Goal: Check status

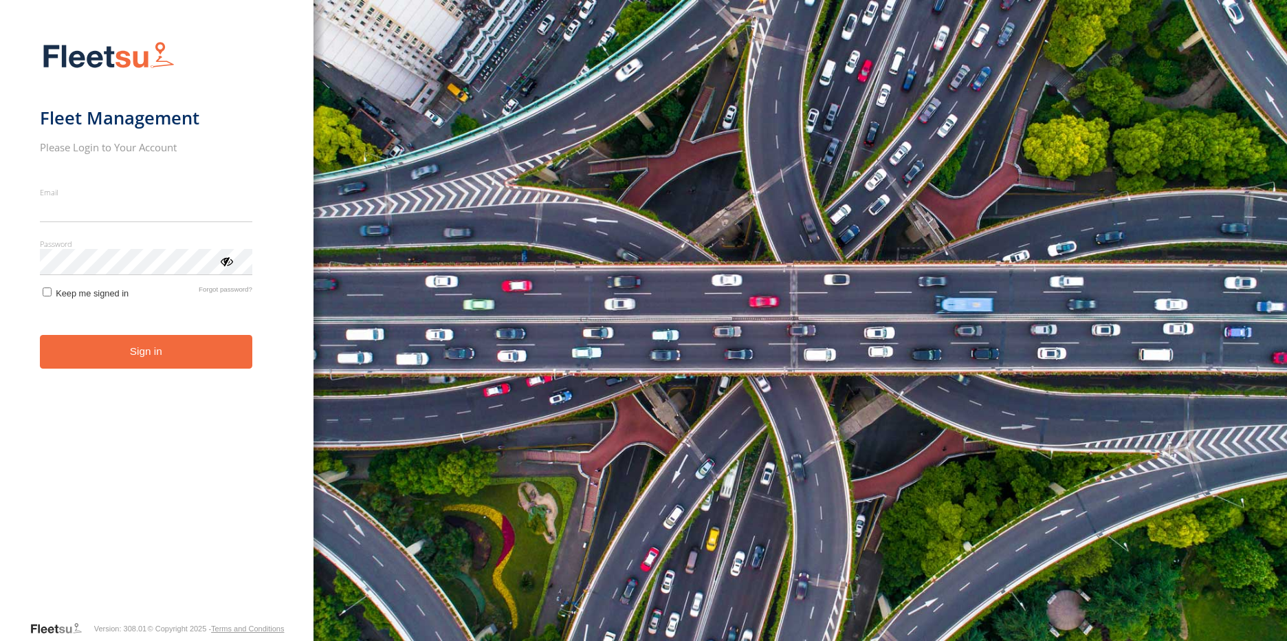
type input "**********"
click at [140, 344] on form "**********" at bounding box center [157, 326] width 234 height 587
click at [141, 353] on button "Sign in" at bounding box center [146, 352] width 212 height 34
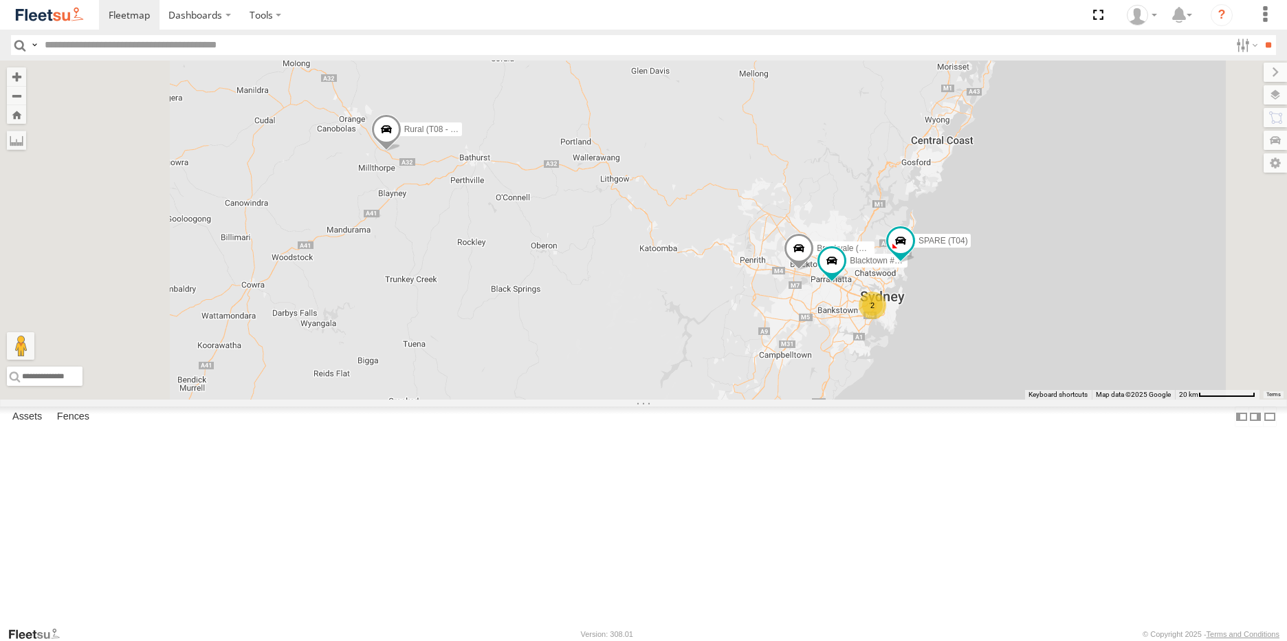
click at [0, 0] on span at bounding box center [0, 0] width 0 height 0
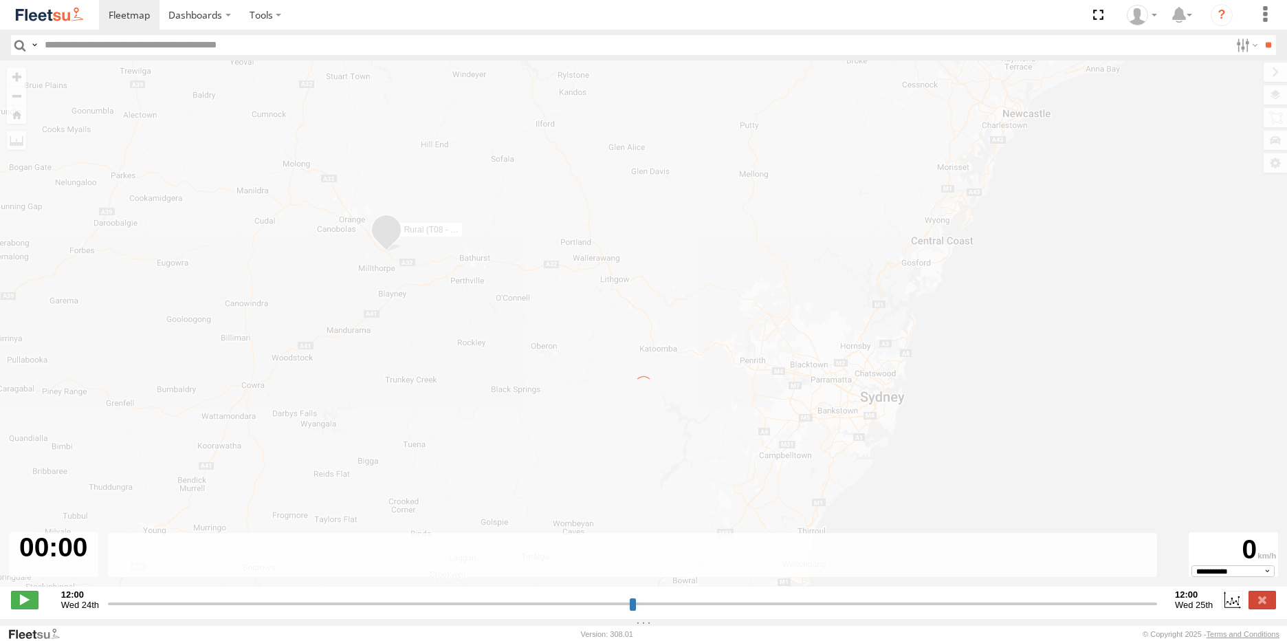
type input "**********"
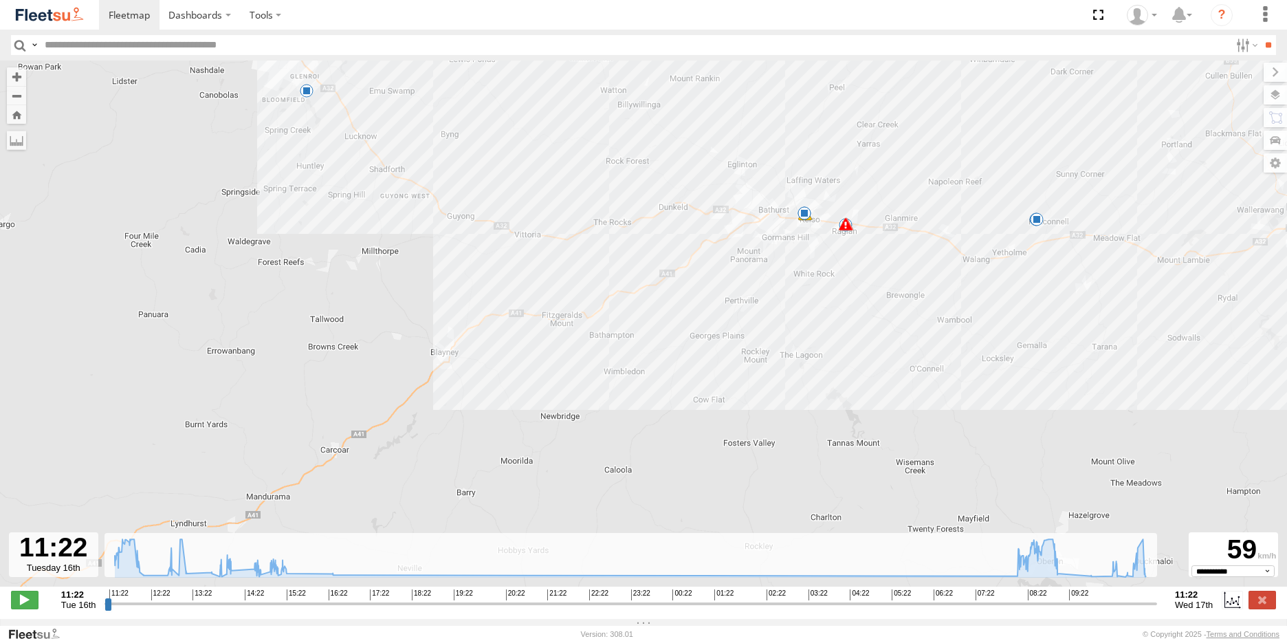
drag, startPoint x: 255, startPoint y: 406, endPoint x: 426, endPoint y: 298, distance: 202.3
click at [426, 298] on div "Rural (T08 - [PERSON_NAME]) 12:08 Tue 12:36 Tue 14:04 Tue 07:56 Wed 07:56 Wed 0…" at bounding box center [643, 330] width 1287 height 540
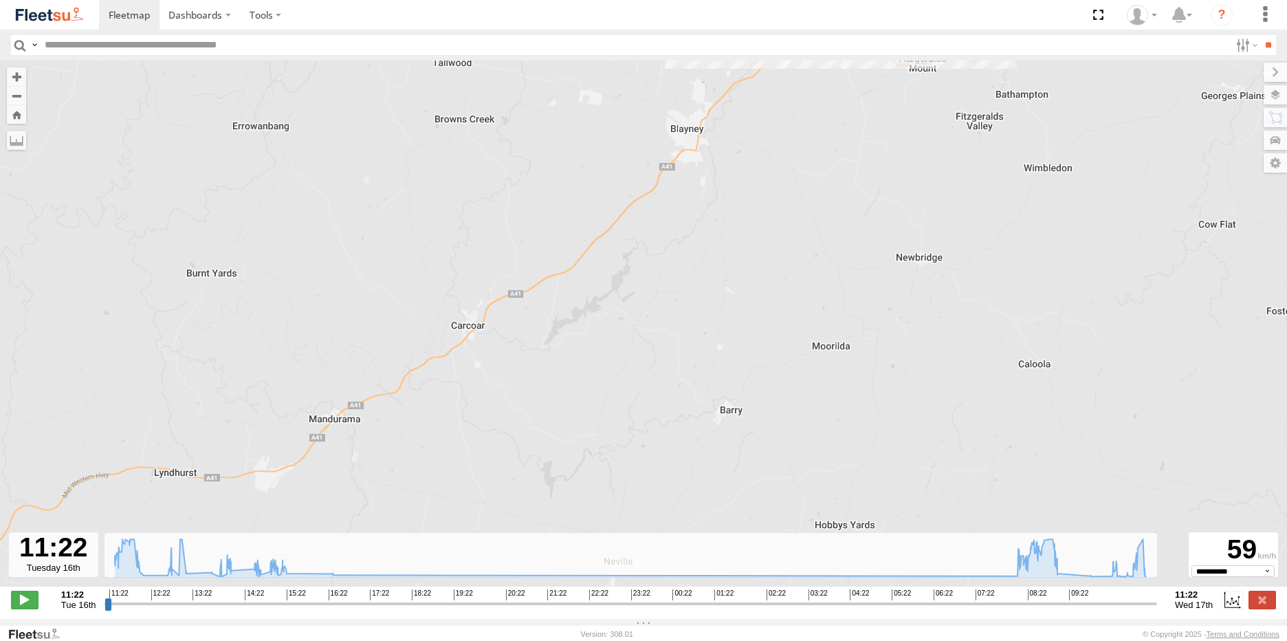
drag, startPoint x: 340, startPoint y: 411, endPoint x: 489, endPoint y: 206, distance: 253.4
click at [489, 208] on div "Rural (T08 - [PERSON_NAME]) 12:08 Tue 12:36 Tue 14:04 Tue 07:56 Wed 07:56 Wed 0…" at bounding box center [643, 330] width 1287 height 540
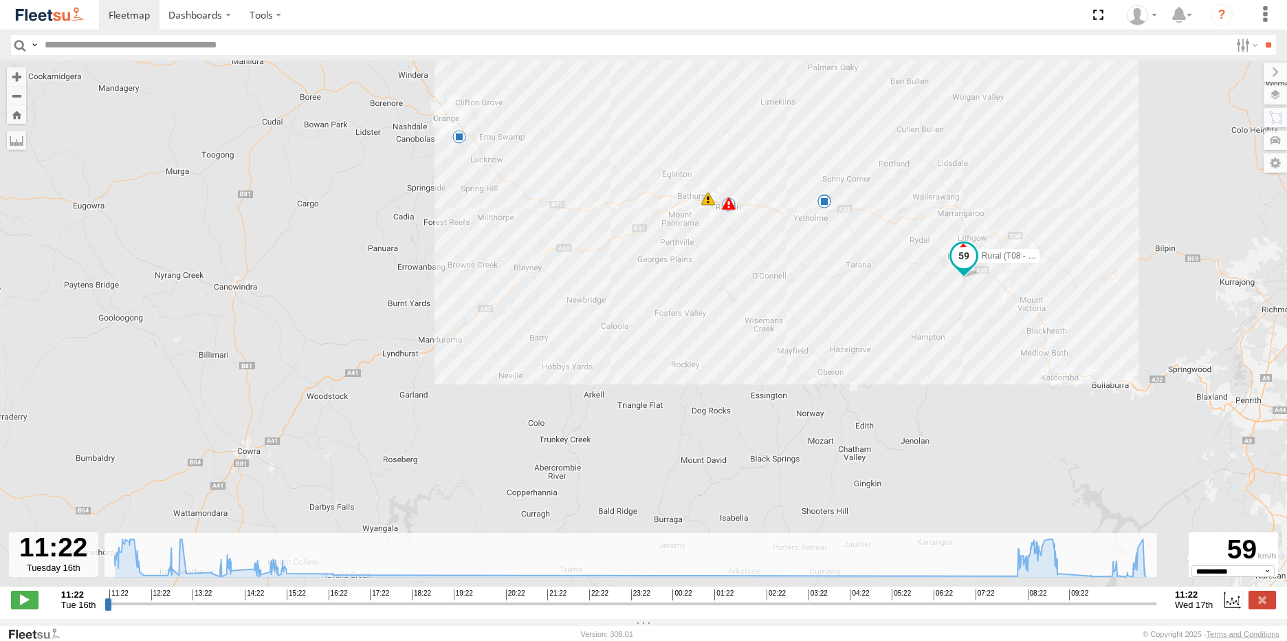
drag, startPoint x: 216, startPoint y: 357, endPoint x: 258, endPoint y: 382, distance: 49.6
click at [258, 382] on div "Rural (T08 - [PERSON_NAME]) 12:08 Tue 12:36 Tue 14:04 Tue 07:56 Wed 07:56 Wed 0…" at bounding box center [643, 330] width 1287 height 540
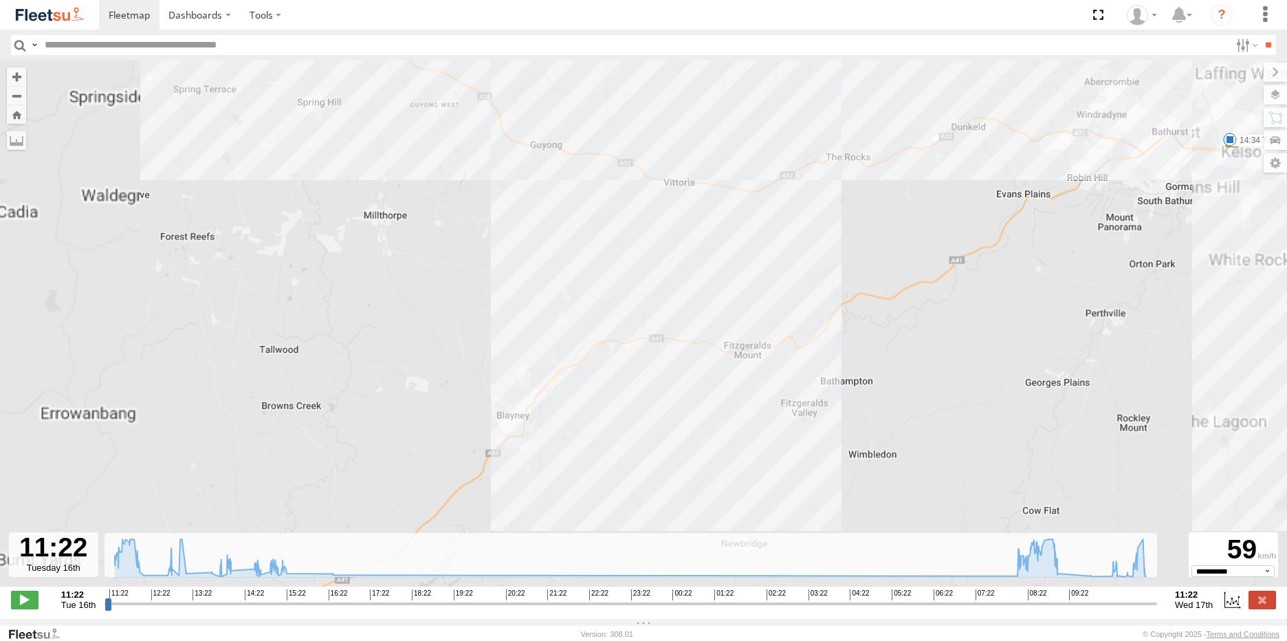
click at [507, 341] on div "Rural (T08 - [PERSON_NAME]) 12:08 Tue 12:36 Tue 14:04 Tue 07:56 Wed 07:56 Wed 0…" at bounding box center [643, 330] width 1287 height 540
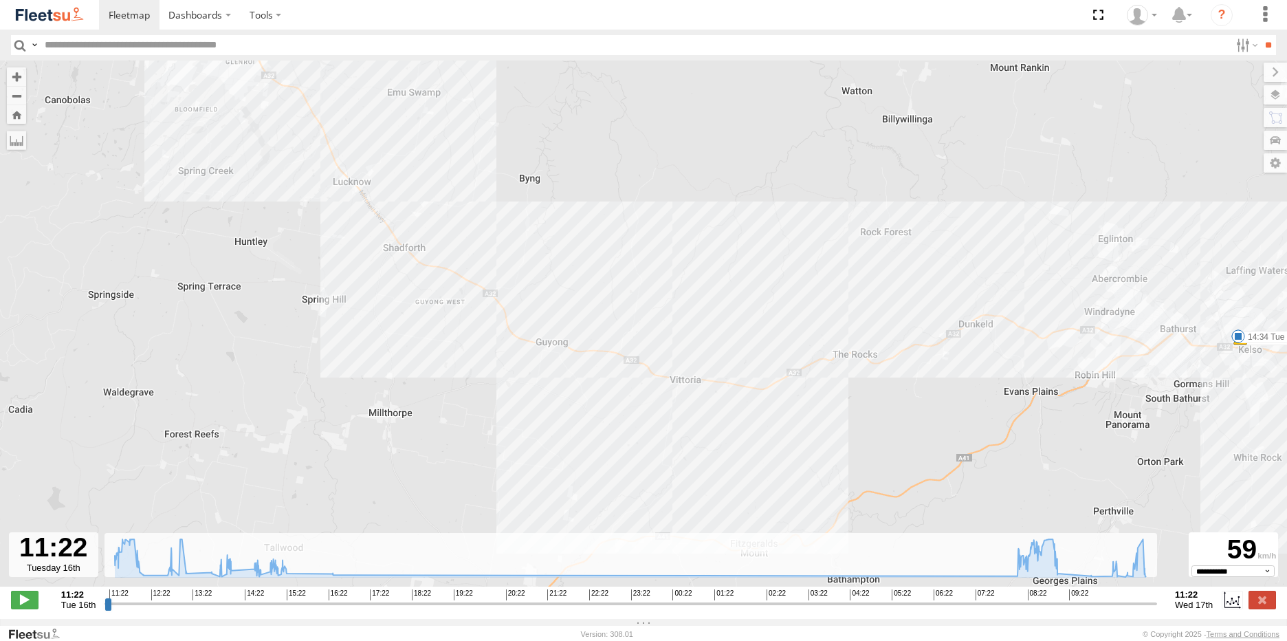
drag, startPoint x: 529, startPoint y: 210, endPoint x: 571, endPoint y: 443, distance: 236.7
click at [571, 443] on div "Rural (T08 - [PERSON_NAME]) 12:08 Tue 12:36 Tue 14:04 Tue 07:56 Wed 07:56 Wed 0…" at bounding box center [643, 330] width 1287 height 540
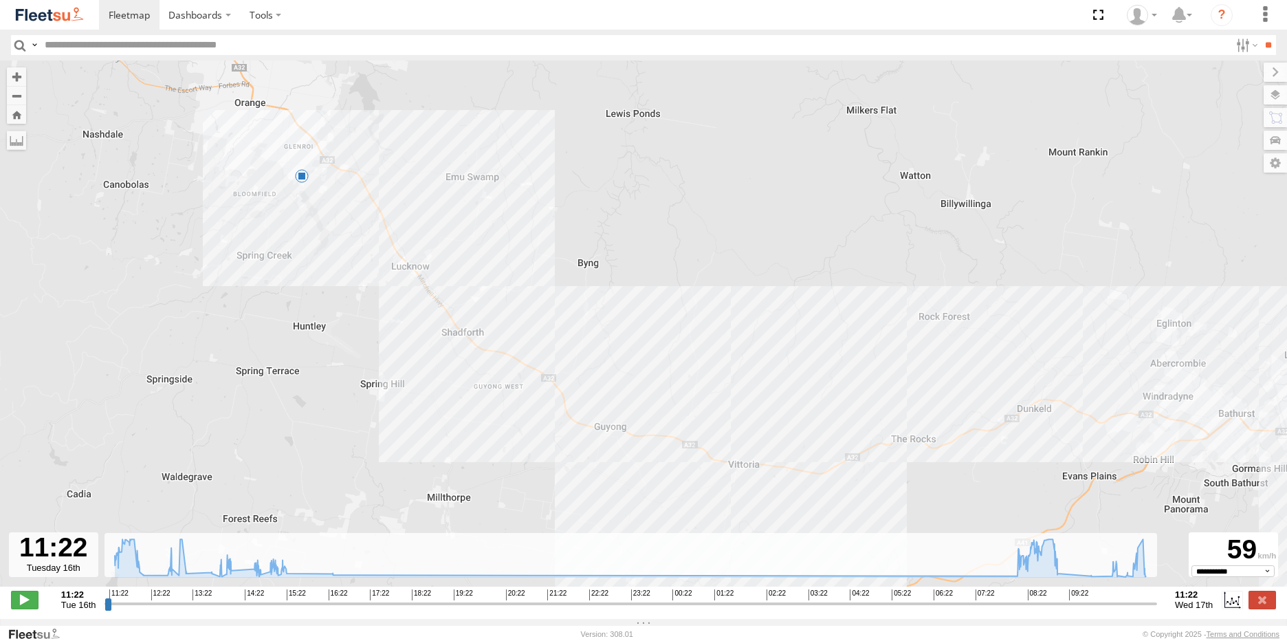
drag, startPoint x: 296, startPoint y: 129, endPoint x: 203, endPoint y: 32, distance: 134.6
click at [204, 33] on body "Dashboards ?" at bounding box center [643, 320] width 1287 height 641
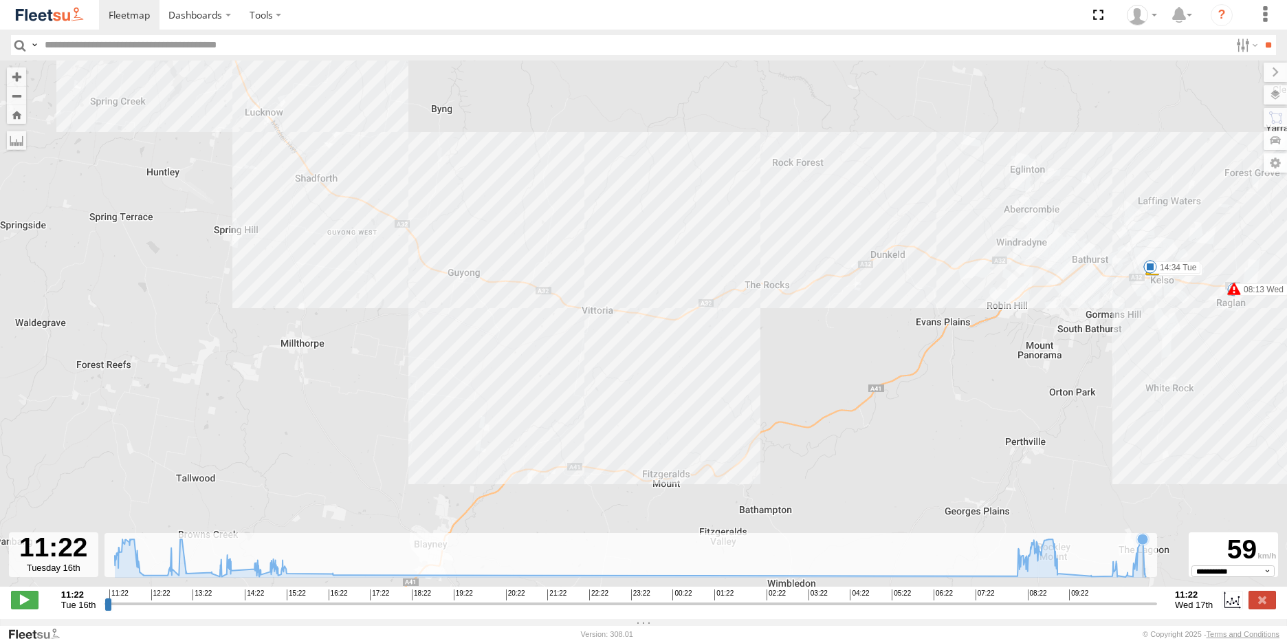
click at [1142, 568] on icon at bounding box center [630, 558] width 1045 height 38
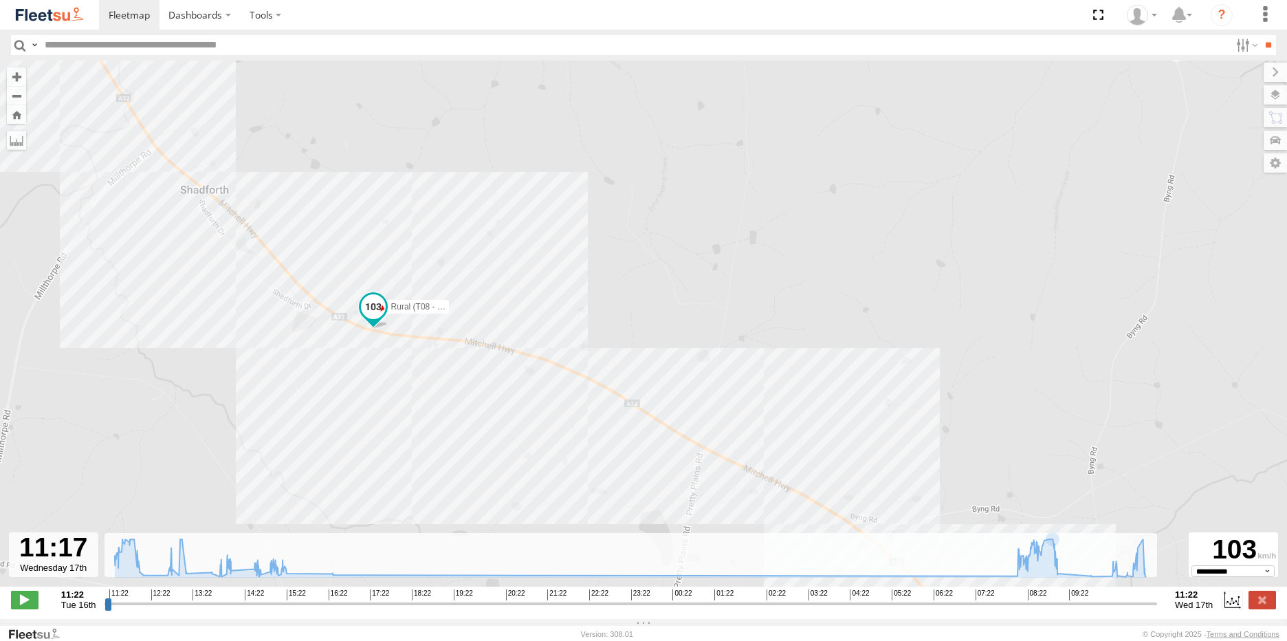
drag, startPoint x: 311, startPoint y: 199, endPoint x: 393, endPoint y: 427, distance: 242.4
click at [393, 427] on div "Rural (T08 - [PERSON_NAME]) 12:08 Tue 12:36 Tue 14:04 Tue 07:56 Wed 07:56 Wed 0…" at bounding box center [643, 330] width 1287 height 540
click at [1150, 584] on div "Rural (T08 - [PERSON_NAME]) 12:08 Tue 12:36 Tue 14:04 Tue 07:56 Wed 07:56 Wed 0…" at bounding box center [643, 330] width 1287 height 540
click at [1140, 577] on icon at bounding box center [630, 558] width 1045 height 38
